Goal: Use online tool/utility: Use online tool/utility

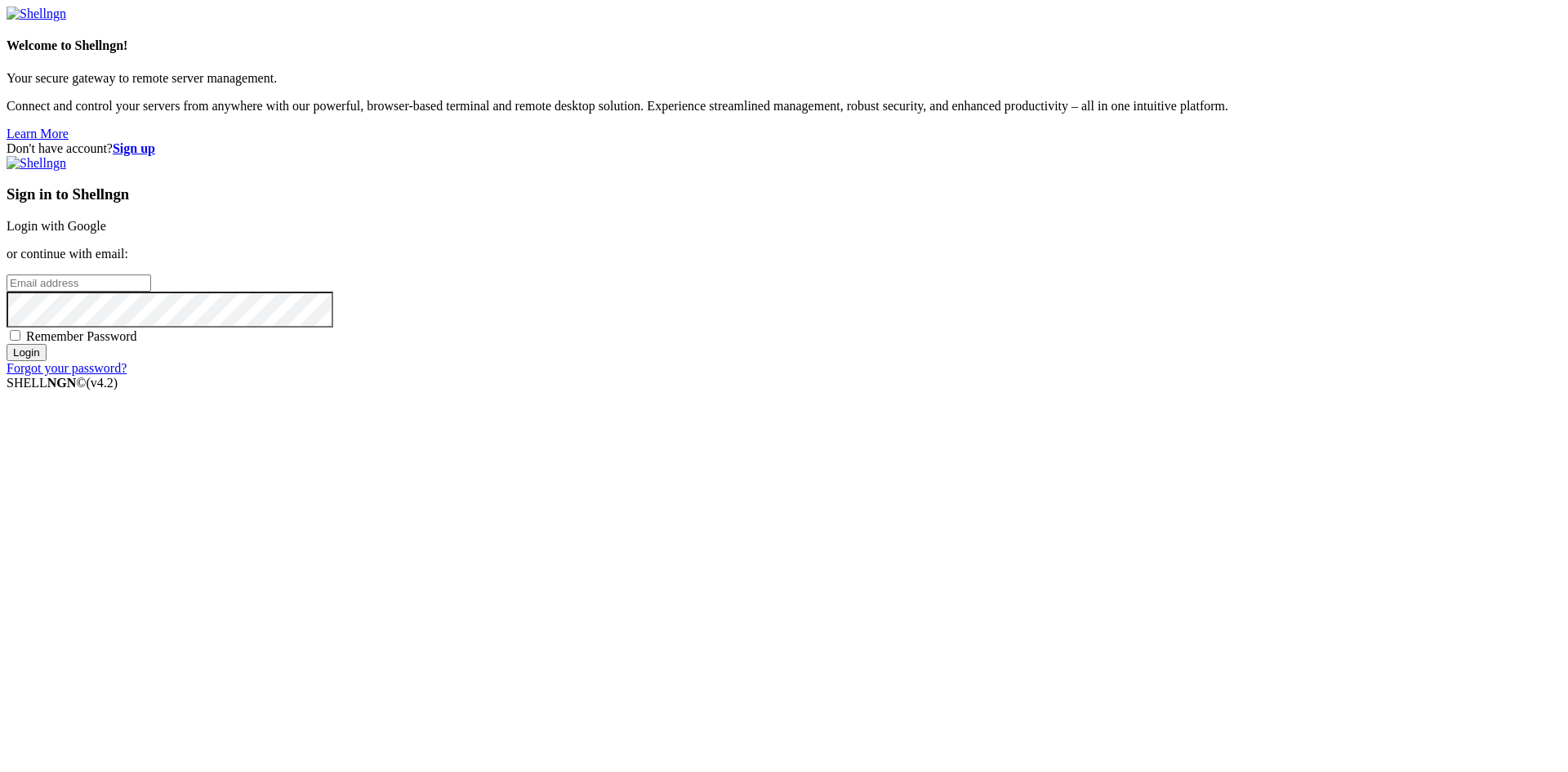
click at [106, 233] on link "Login with Google" at bounding box center [56, 226] width 99 height 14
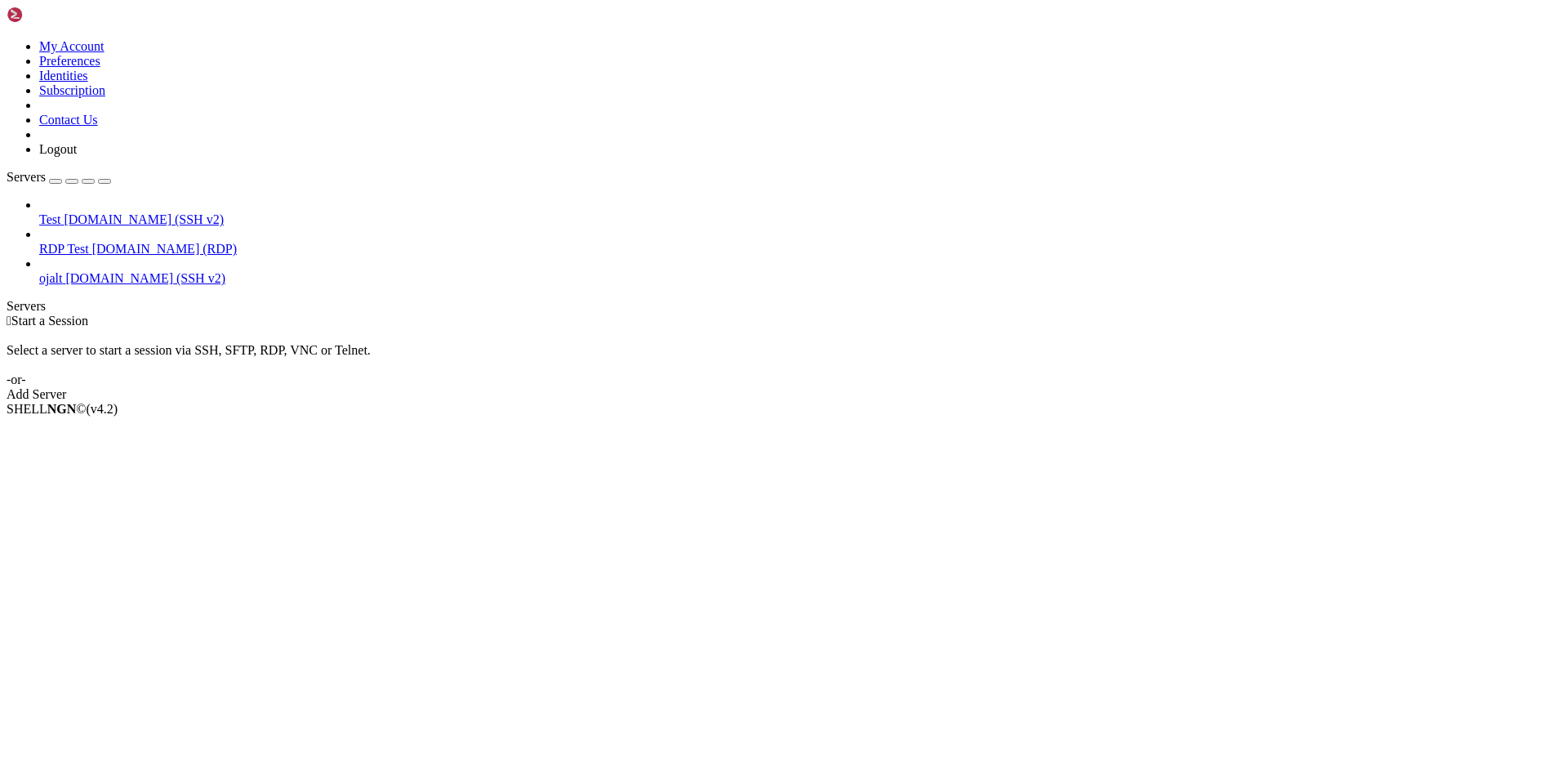
click at [123, 271] on span "[DOMAIN_NAME] (SSH v2)" at bounding box center [146, 278] width 160 height 14
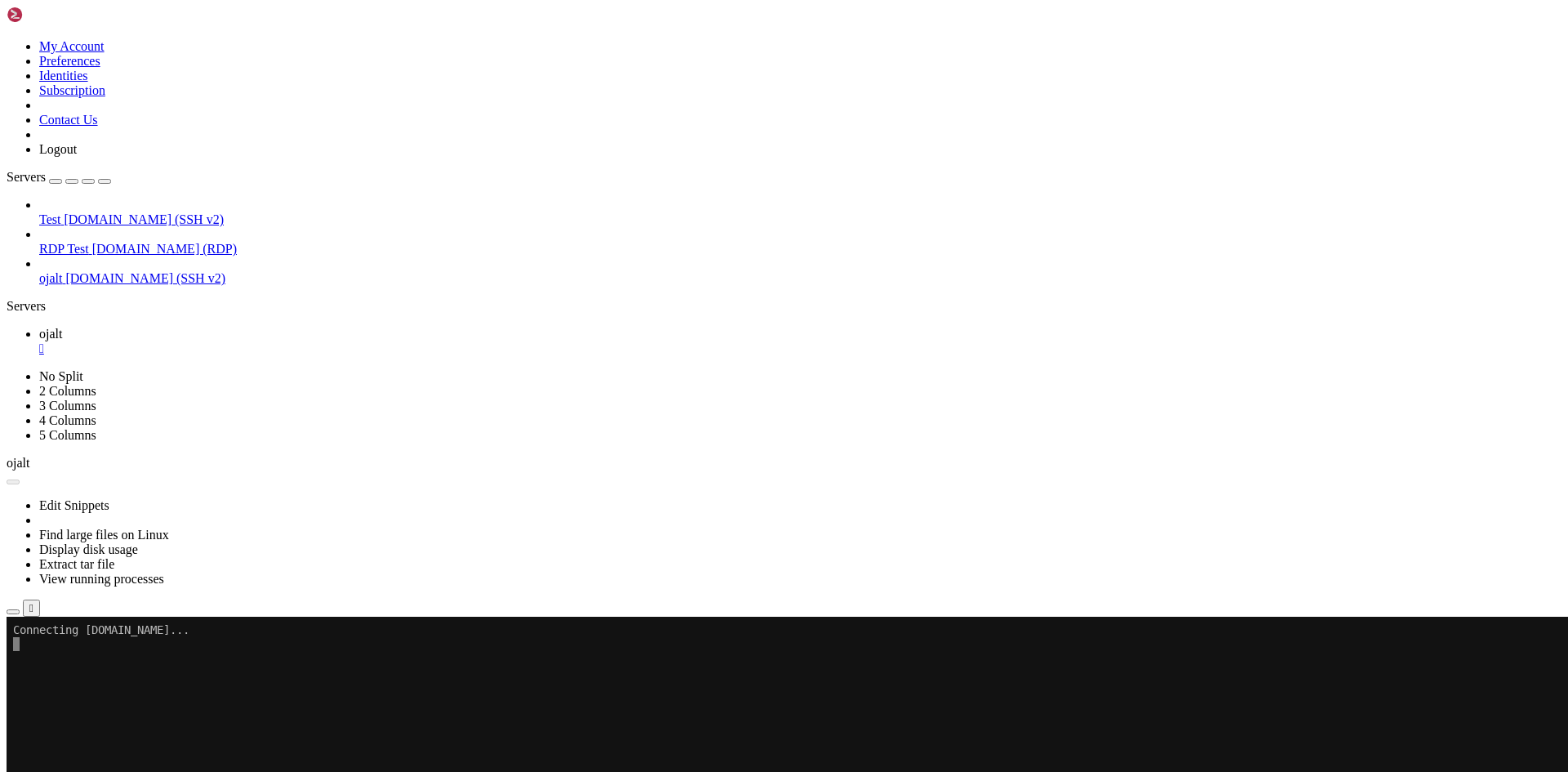
drag, startPoint x: 130, startPoint y: 812, endPoint x: 488, endPoint y: 790, distance: 358.7
click at [526, 768] on x-row at bounding box center [688, 769] width 1350 height 14
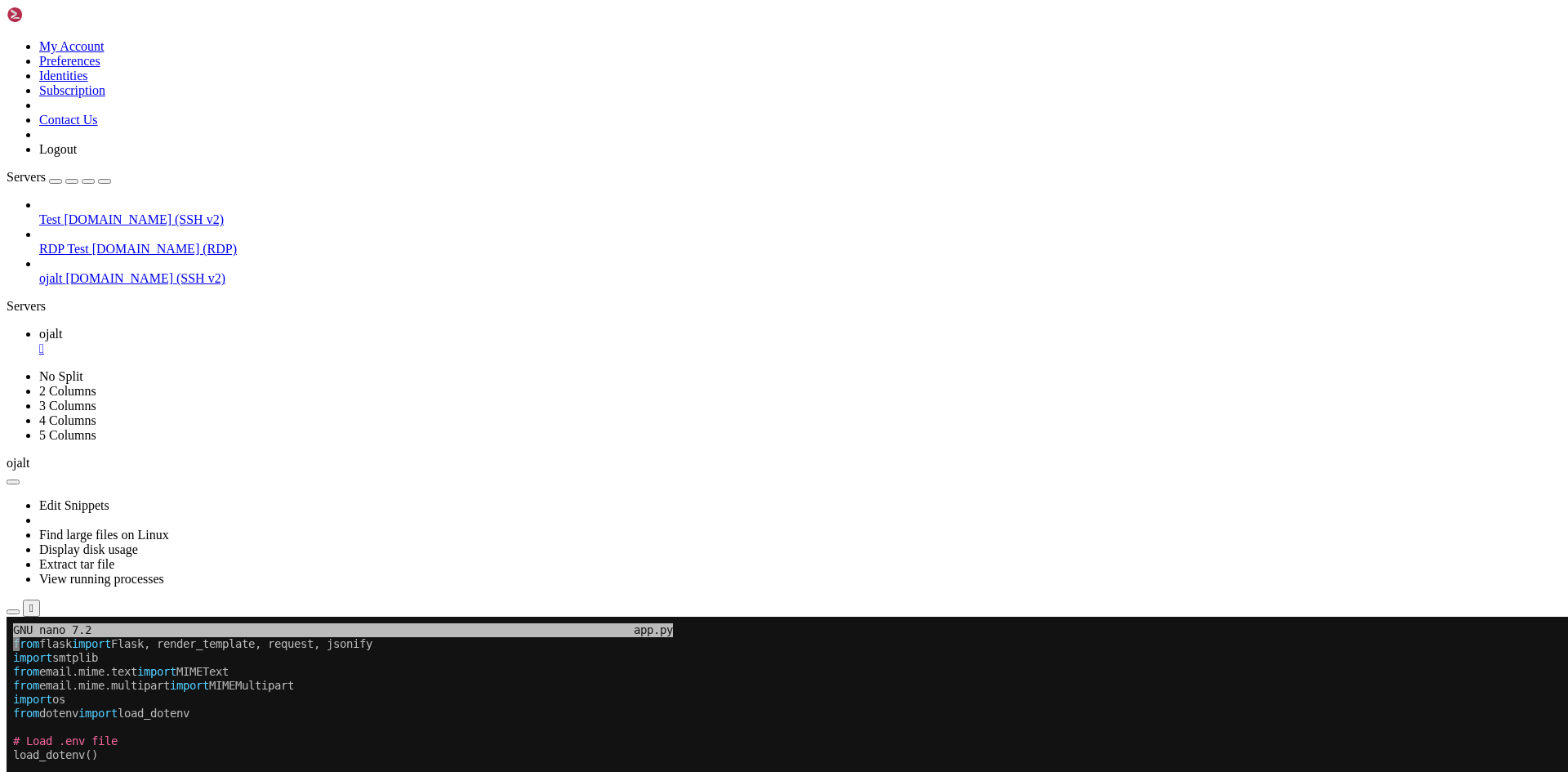
click at [586, 771] on x-row "app = Flask(__name__)" at bounding box center [688, 783] width 1350 height 14
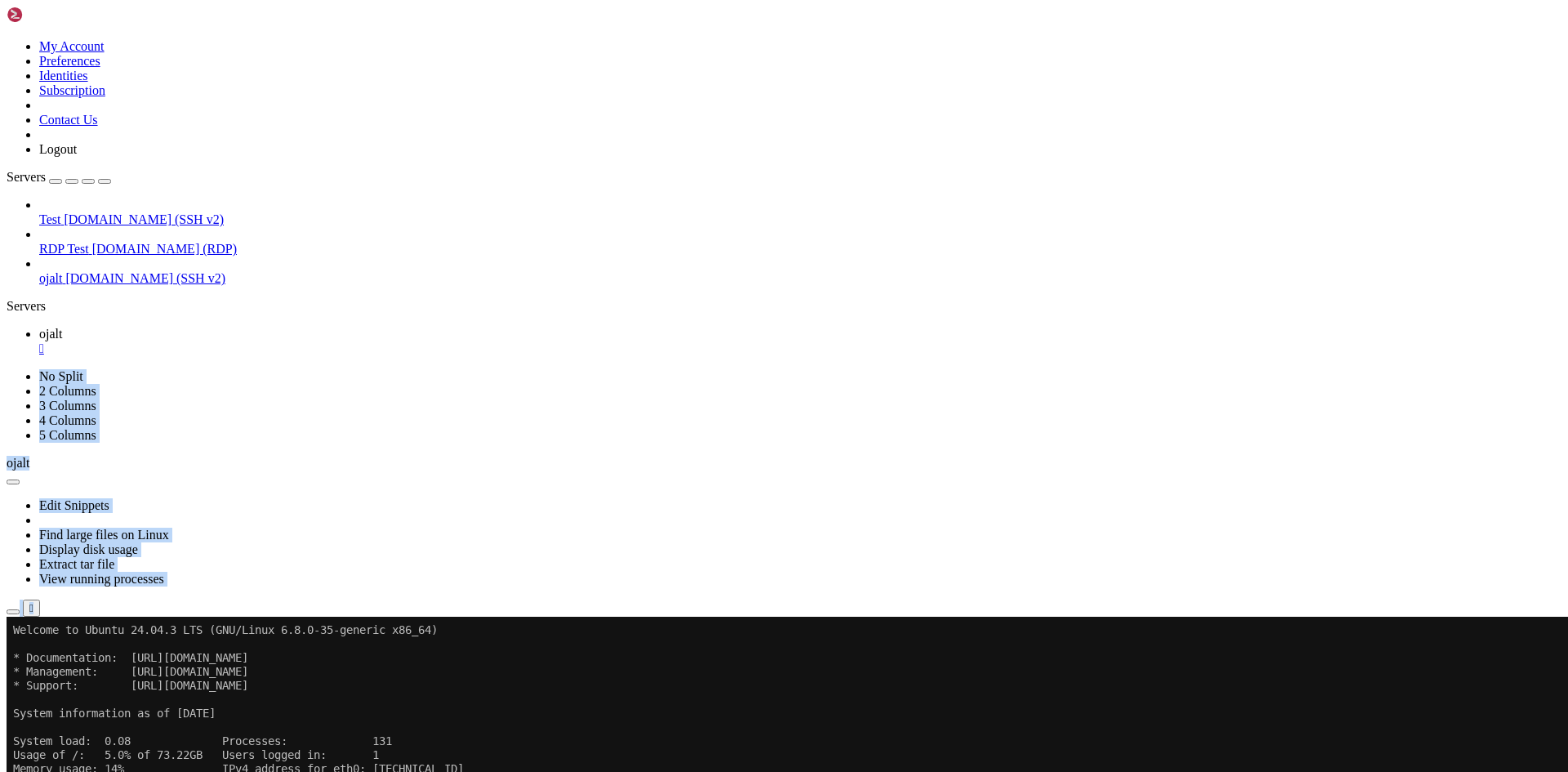
click at [366, 327] on div "ojalt  No Split 2 Columns 3 Columns 4 Columns 5 Columns ojalt Edit Snippets Fi…" at bounding box center [784, 479] width 1555 height 304
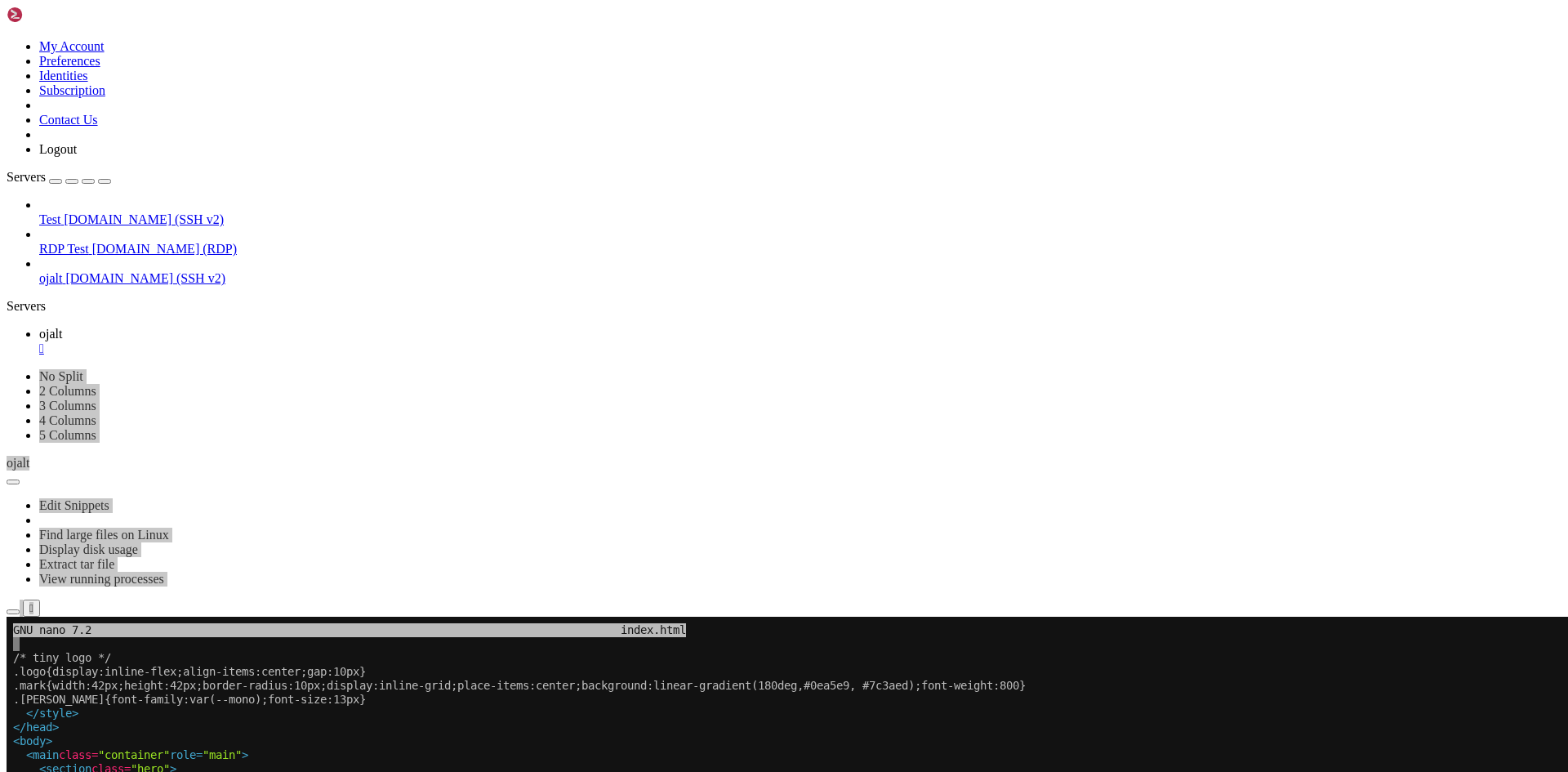
click at [221, 692] on x-row ".mark{width:42px;height:42px;border-radius:10px;display:inline-grid;place-items…" at bounding box center [688, 686] width 1350 height 14
click at [202, 697] on x-row ".[PERSON_NAME]{font-family:var(--mono);font-size:13px}" at bounding box center [688, 699] width 1350 height 14
